Goal: Task Accomplishment & Management: Manage account settings

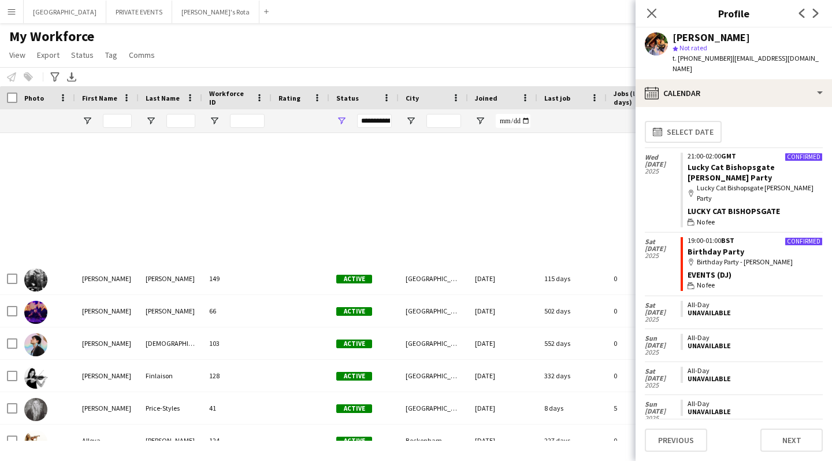
scroll to position [231, 0]
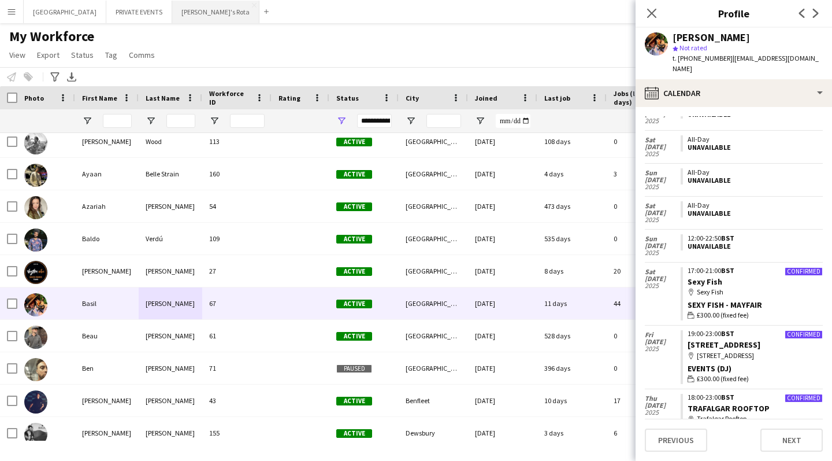
click at [172, 10] on button "[PERSON_NAME]'s Rota Close" at bounding box center [215, 12] width 87 height 23
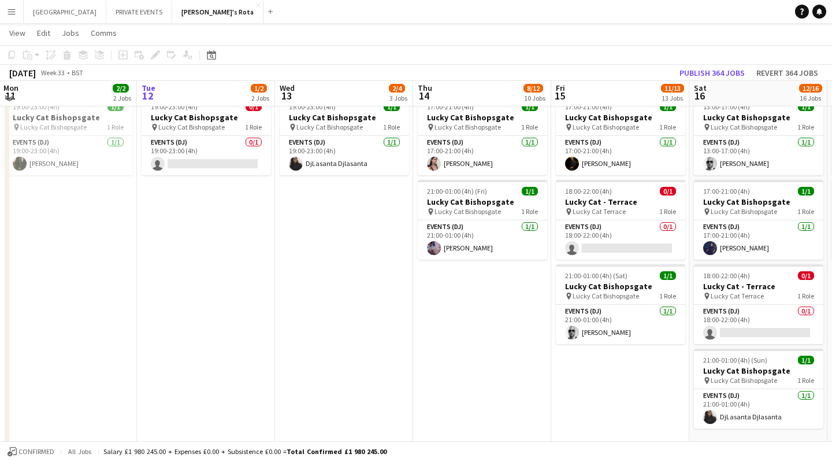
scroll to position [659, 0]
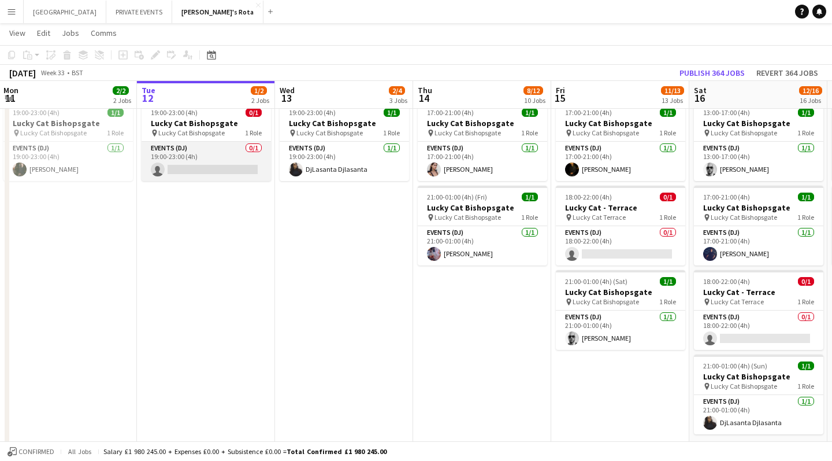
click at [214, 172] on app-card-role "Events (DJ) 0/1 19:00-23:00 (4h) single-neutral-actions" at bounding box center [206, 161] width 129 height 39
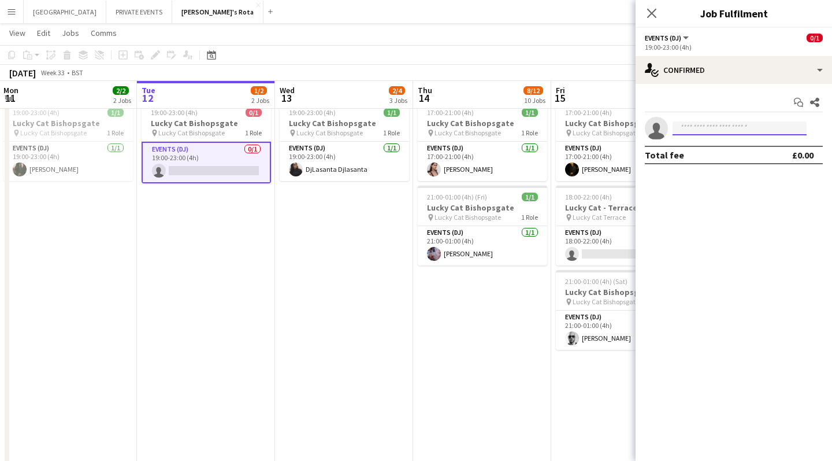
click at [707, 127] on input at bounding box center [740, 128] width 134 height 14
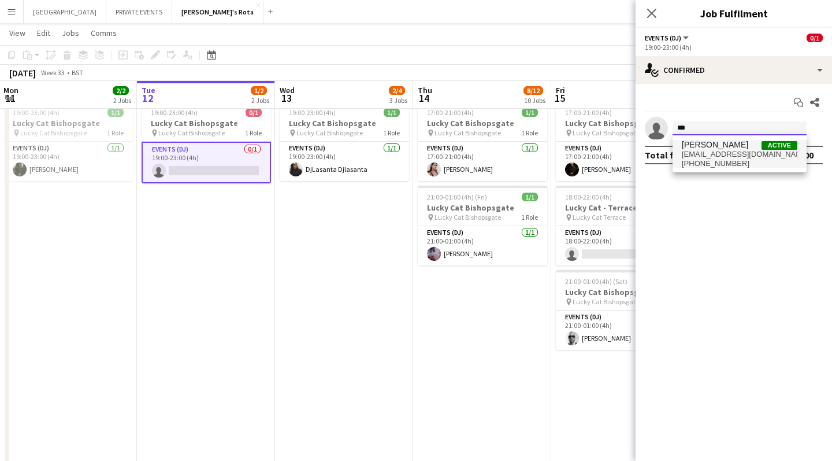
type input "***"
click at [727, 152] on span "[EMAIL_ADDRESS][DOMAIN_NAME]" at bounding box center [740, 154] width 116 height 9
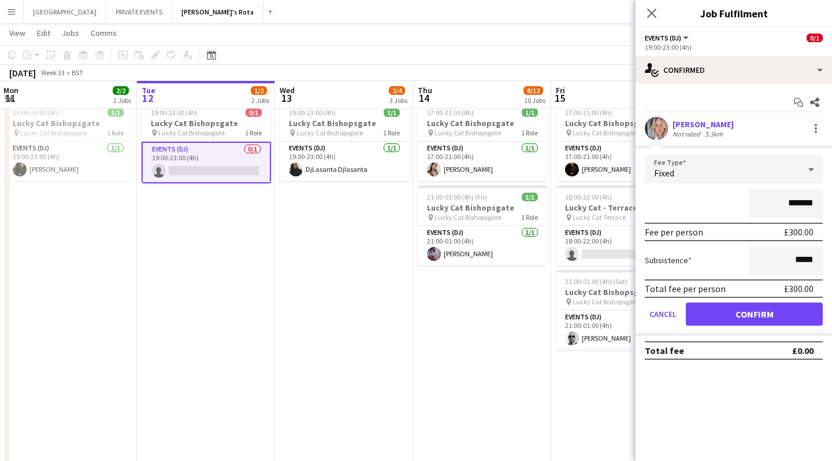
click at [731, 314] on button "Confirm" at bounding box center [754, 313] width 137 height 23
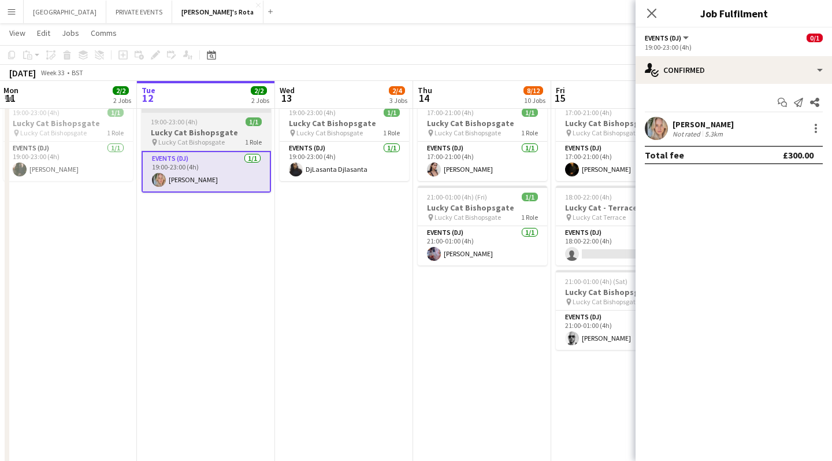
click at [199, 131] on h3 "Lucky Cat Bishopsgate" at bounding box center [206, 132] width 129 height 10
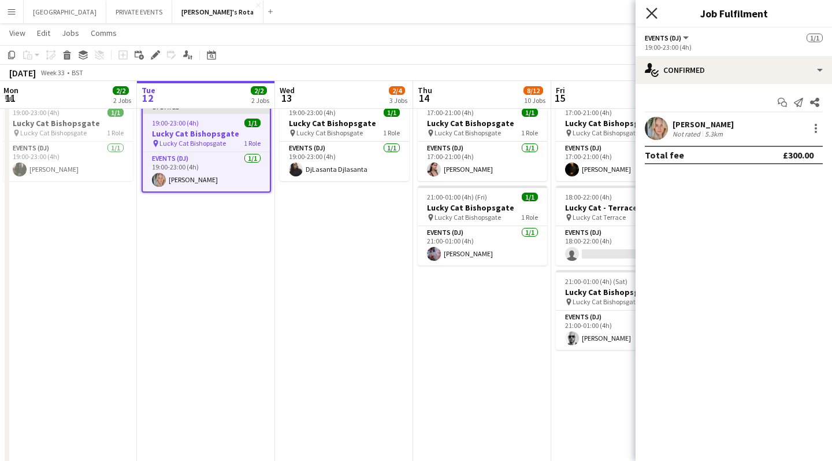
click at [655, 10] on icon at bounding box center [651, 13] width 11 height 11
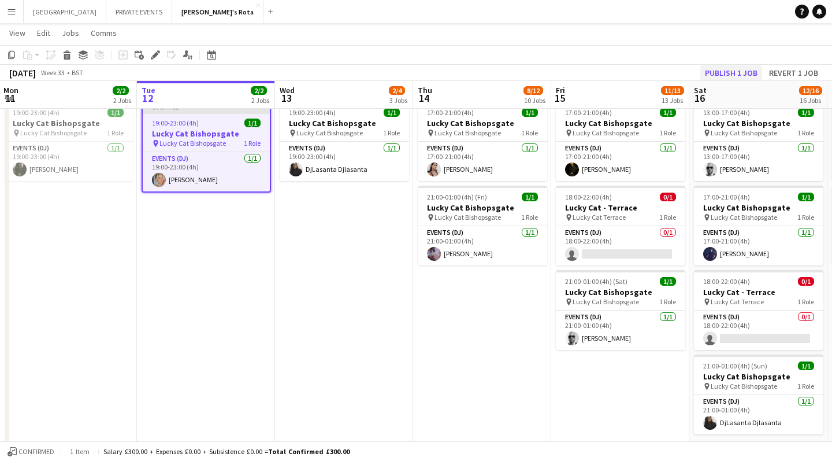
click at [718, 73] on button "Publish 1 job" at bounding box center [731, 72] width 62 height 15
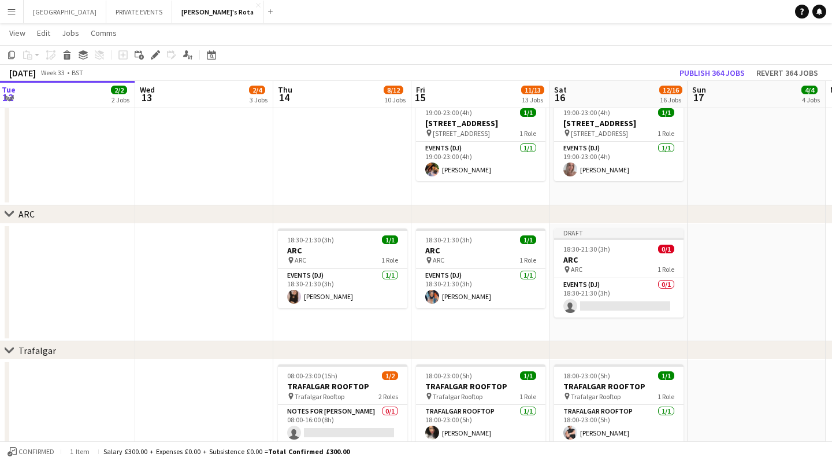
scroll to position [1687, 0]
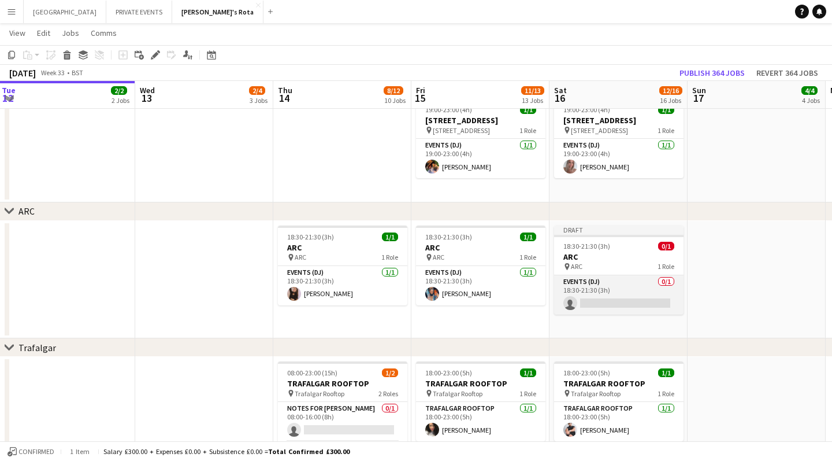
click at [587, 303] on app-card-role "Events (DJ) 0/1 18:30-21:30 (3h) single-neutral-actions" at bounding box center [618, 294] width 129 height 39
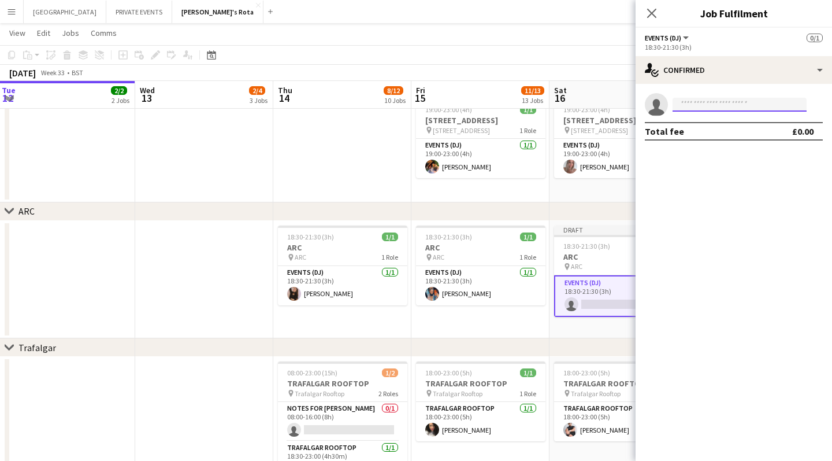
click at [706, 108] on input at bounding box center [740, 105] width 134 height 14
type input "***"
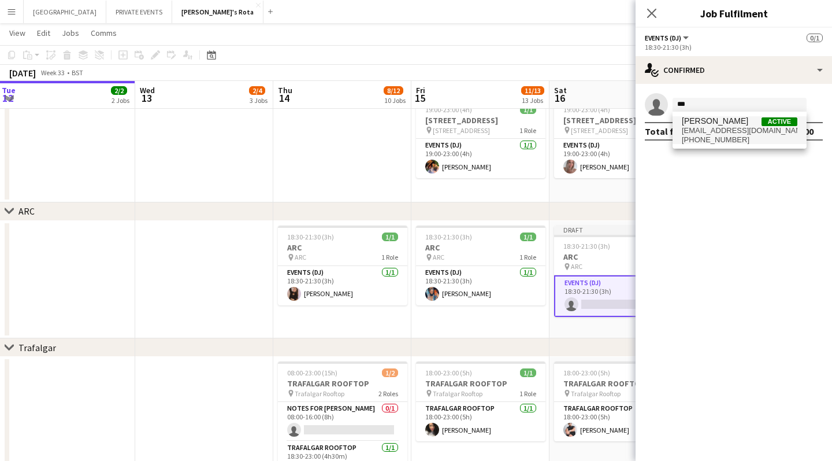
click at [719, 132] on span "[EMAIL_ADDRESS][DOMAIN_NAME]" at bounding box center [740, 130] width 116 height 9
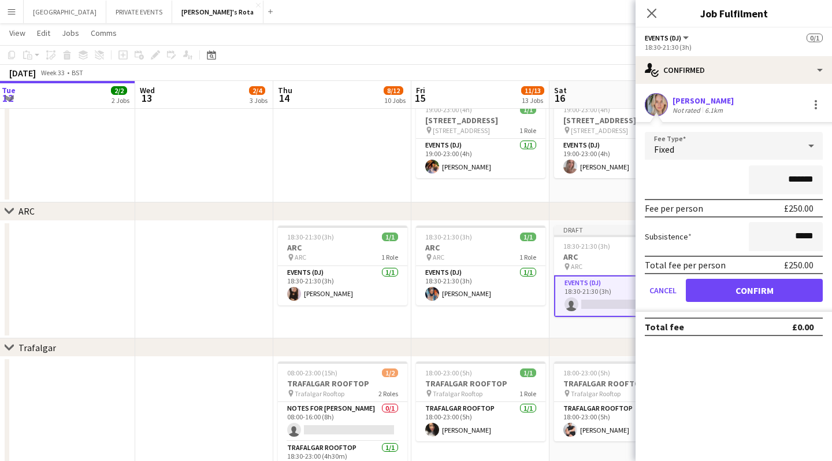
click at [728, 285] on button "Confirm" at bounding box center [754, 290] width 137 height 23
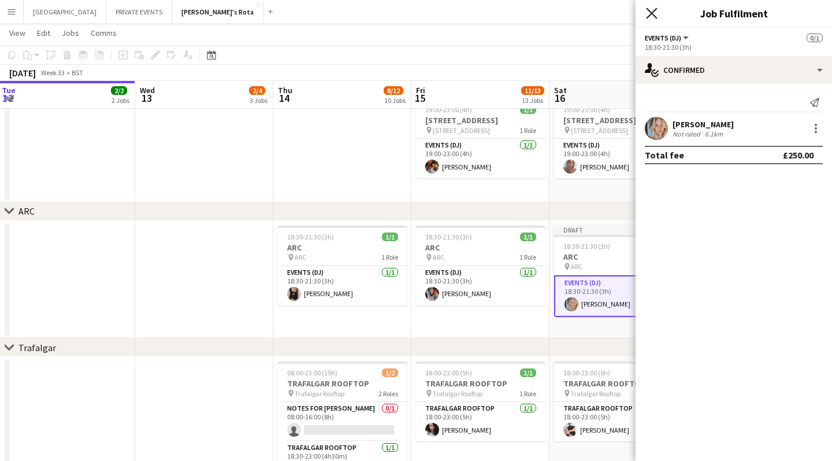
click at [654, 16] on icon at bounding box center [651, 13] width 11 height 11
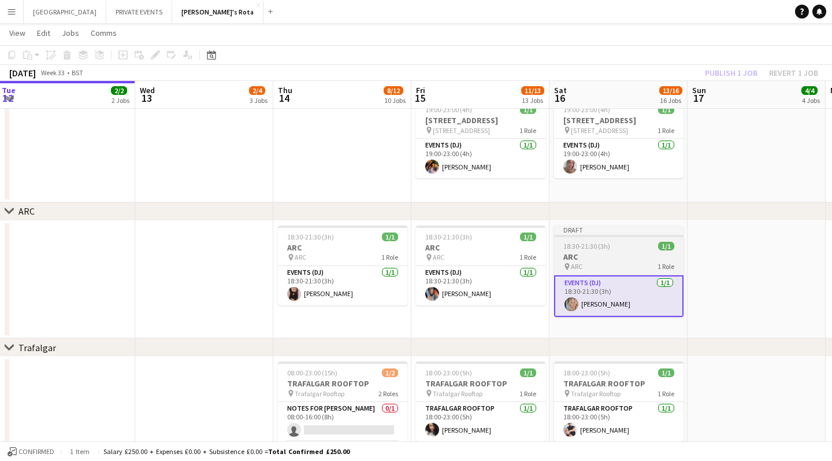
click at [594, 233] on div "Draft" at bounding box center [618, 229] width 129 height 9
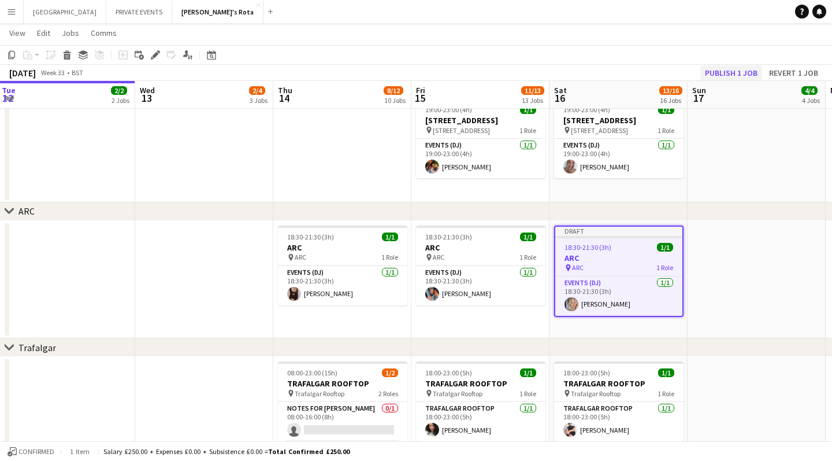
click at [728, 72] on button "Publish 1 job" at bounding box center [731, 72] width 62 height 15
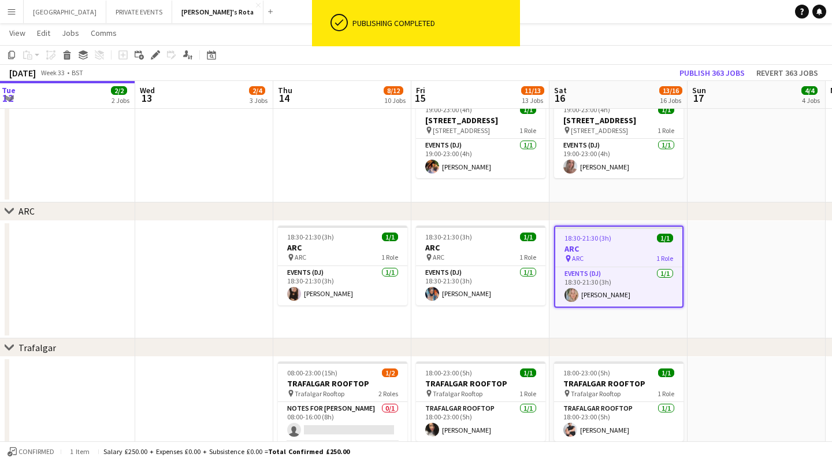
click at [757, 276] on app-date-cell at bounding box center [757, 280] width 138 height 118
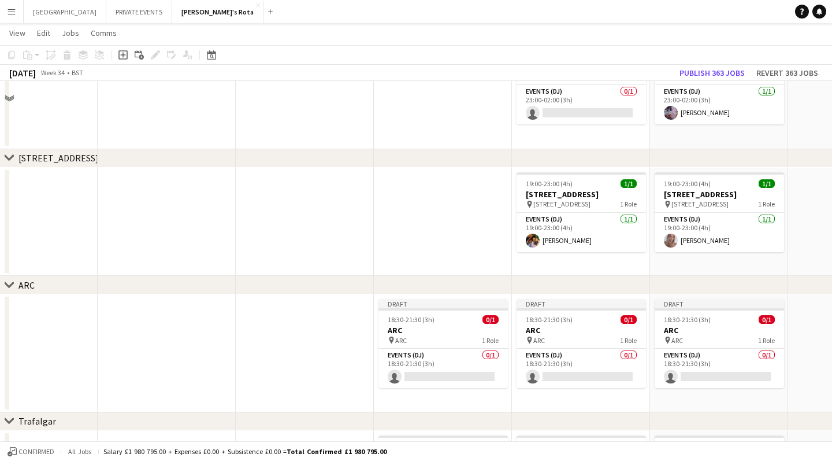
scroll to position [1106, 0]
